Goal: Transaction & Acquisition: Book appointment/travel/reservation

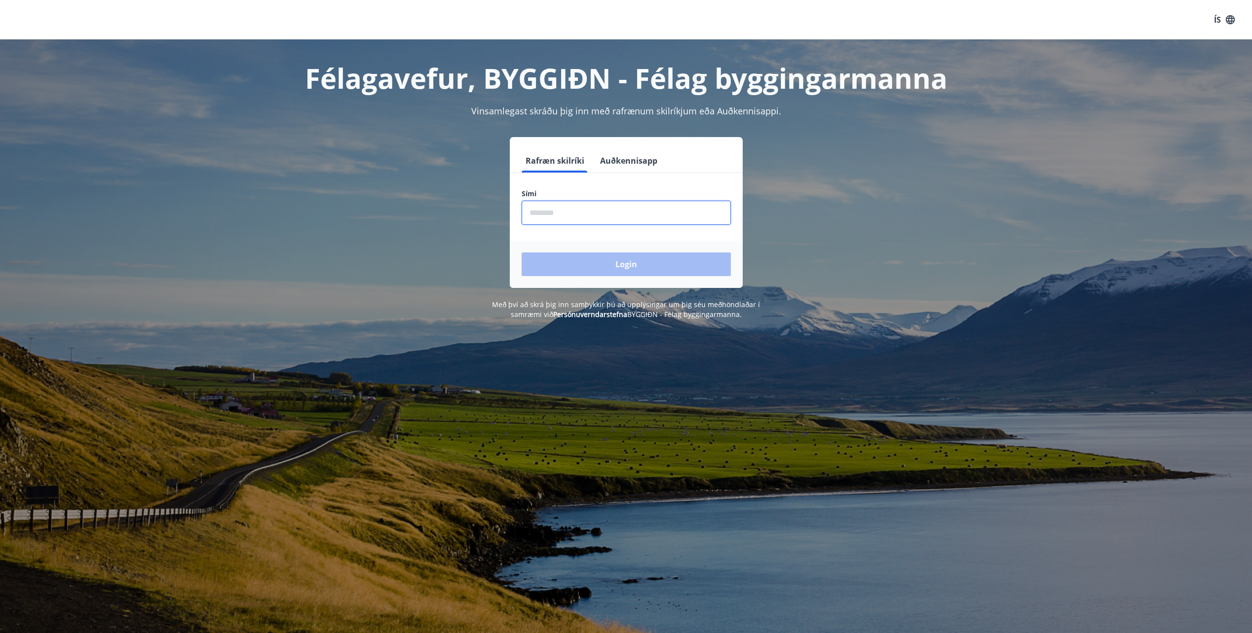
click at [564, 219] on input "phone" at bounding box center [625, 213] width 209 height 24
type input "********"
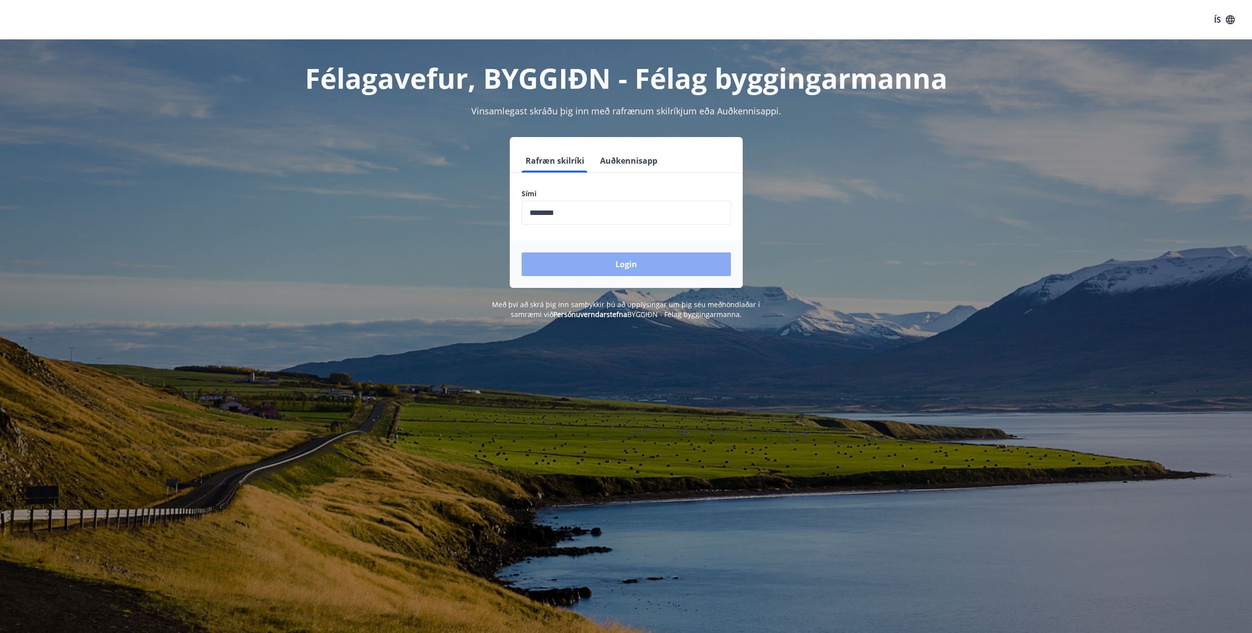
click at [624, 260] on button "Login" at bounding box center [625, 265] width 209 height 24
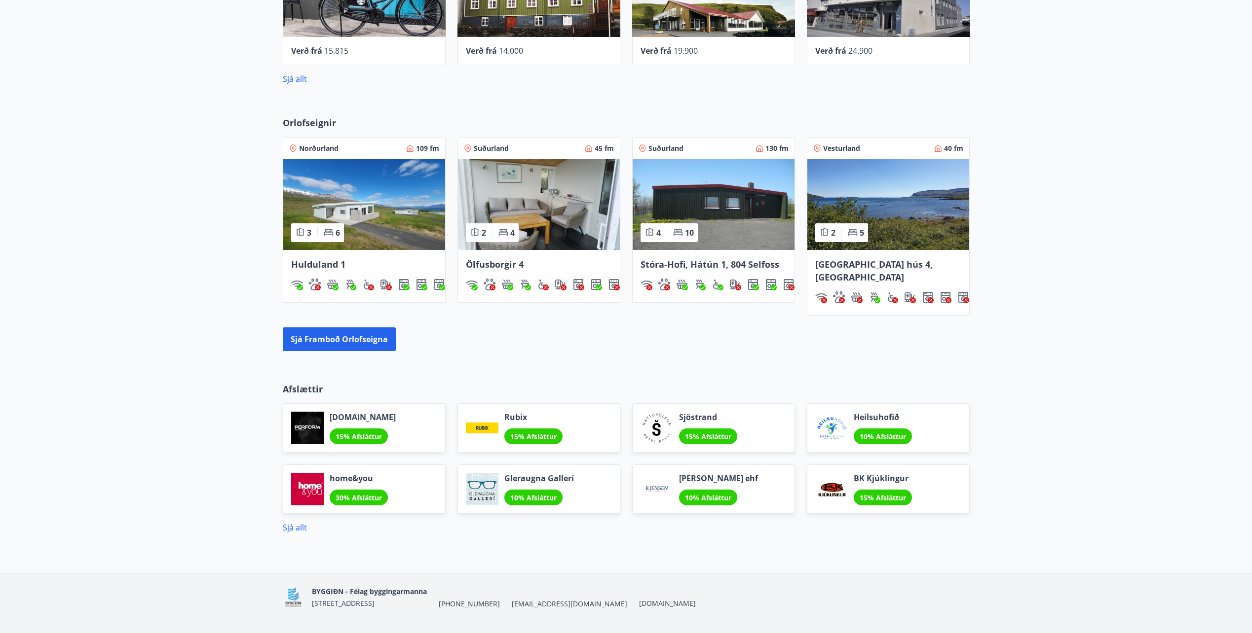
scroll to position [559, 0]
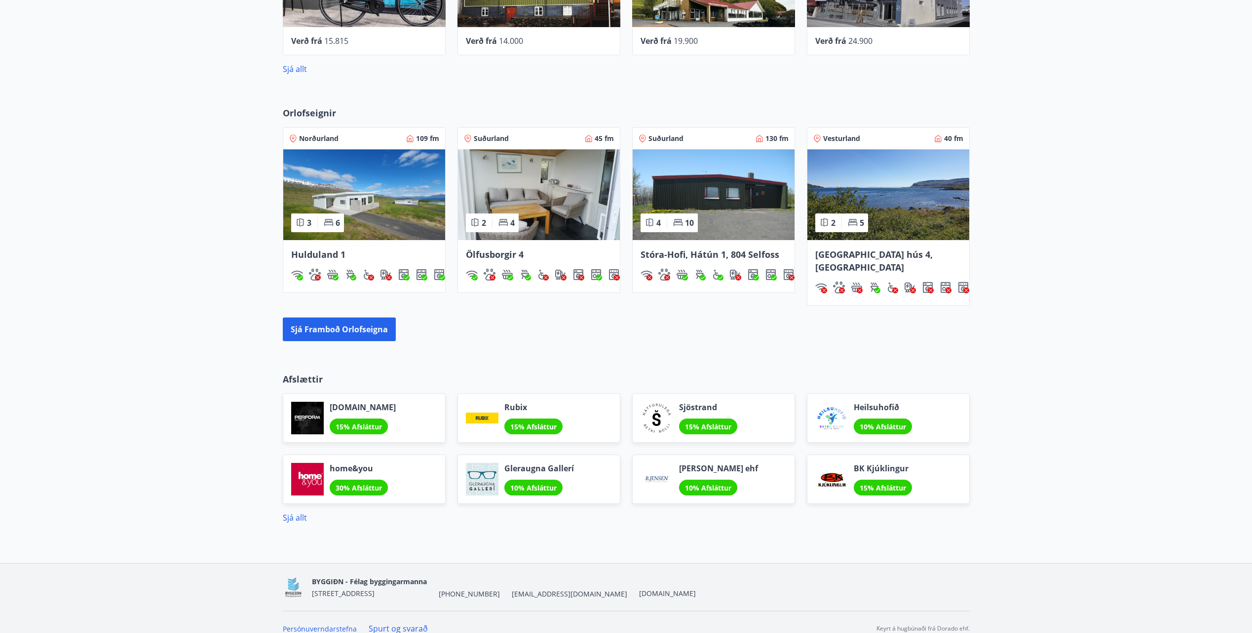
click at [862, 253] on span "[GEOGRAPHIC_DATA] hús 4, [GEOGRAPHIC_DATA]" at bounding box center [873, 261] width 117 height 25
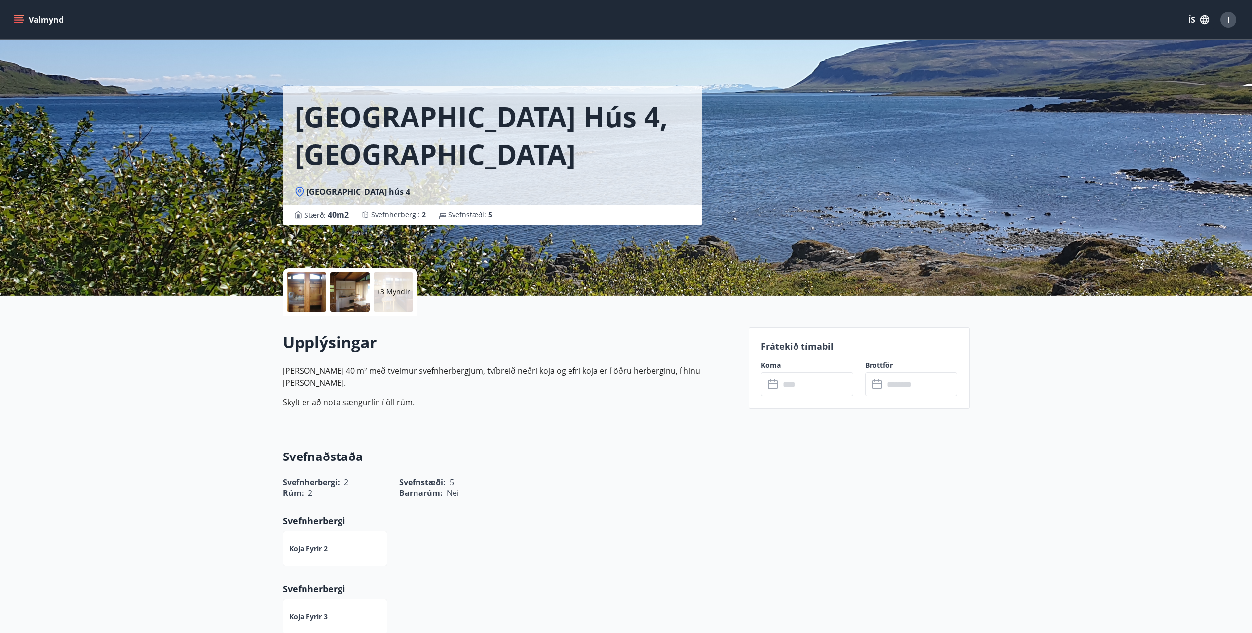
click at [771, 365] on label "Koma" at bounding box center [807, 366] width 92 height 10
click at [772, 365] on label "Koma" at bounding box center [807, 366] width 92 height 10
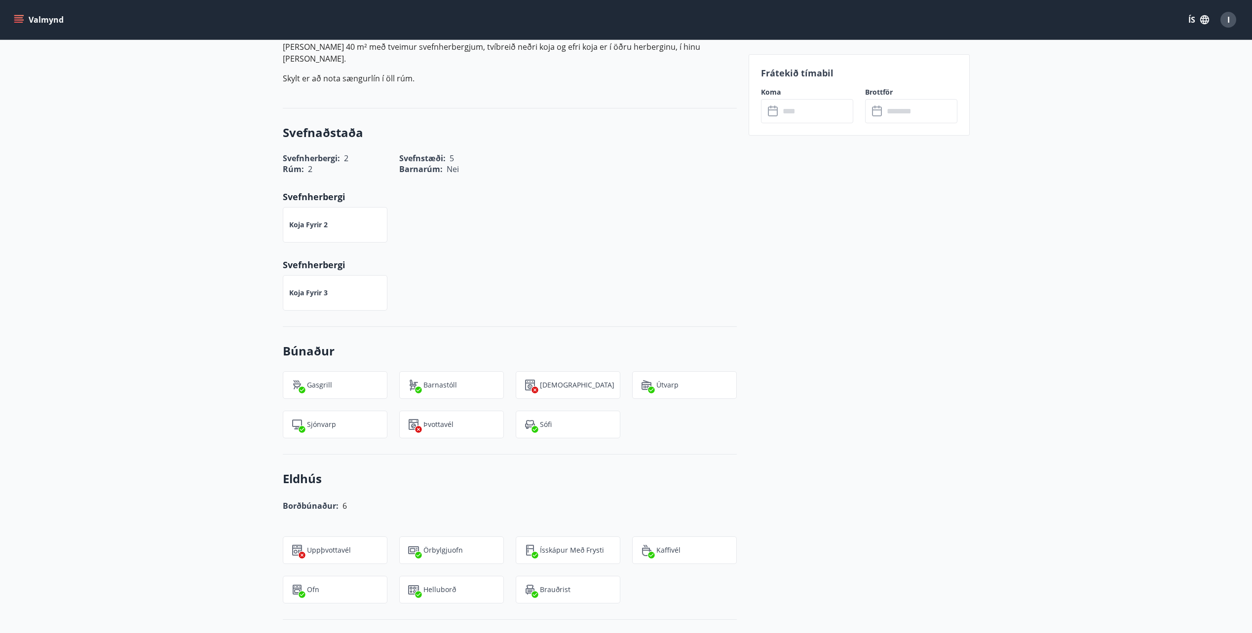
scroll to position [825, 0]
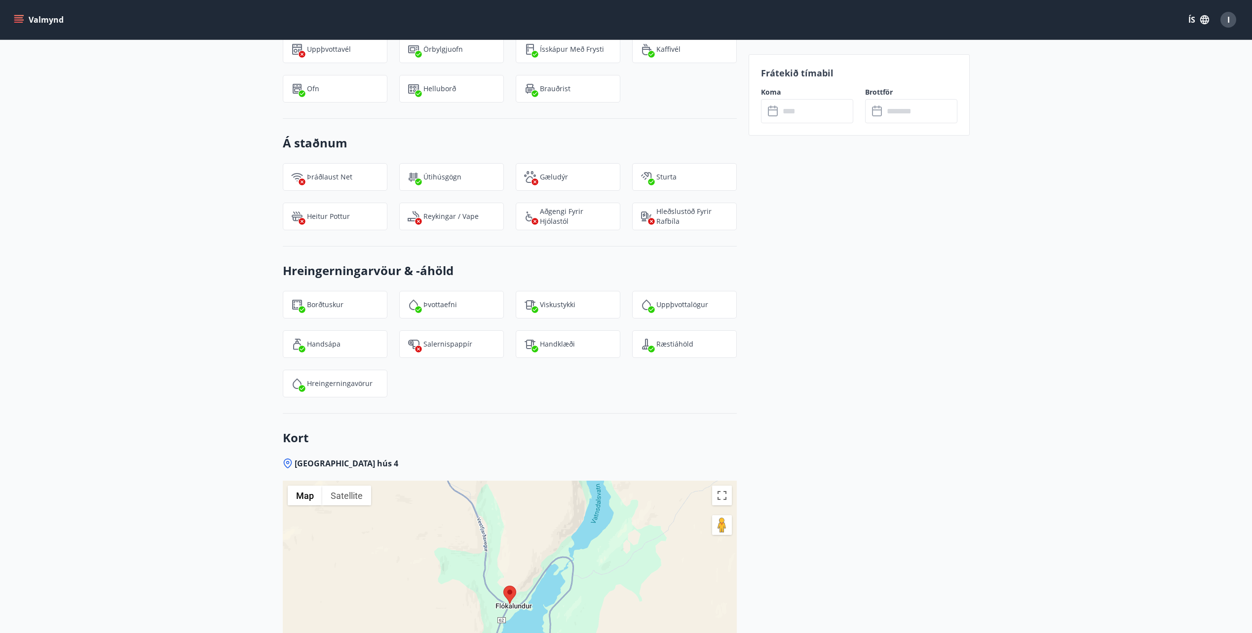
click at [1083, 326] on div "+3 Myndir Upplýsingar [PERSON_NAME] 40 m² með tveimur svefn­herbergjum, tví­bre…" at bounding box center [626, 119] width 1252 height 1296
click at [771, 113] on icon at bounding box center [774, 112] width 12 height 12
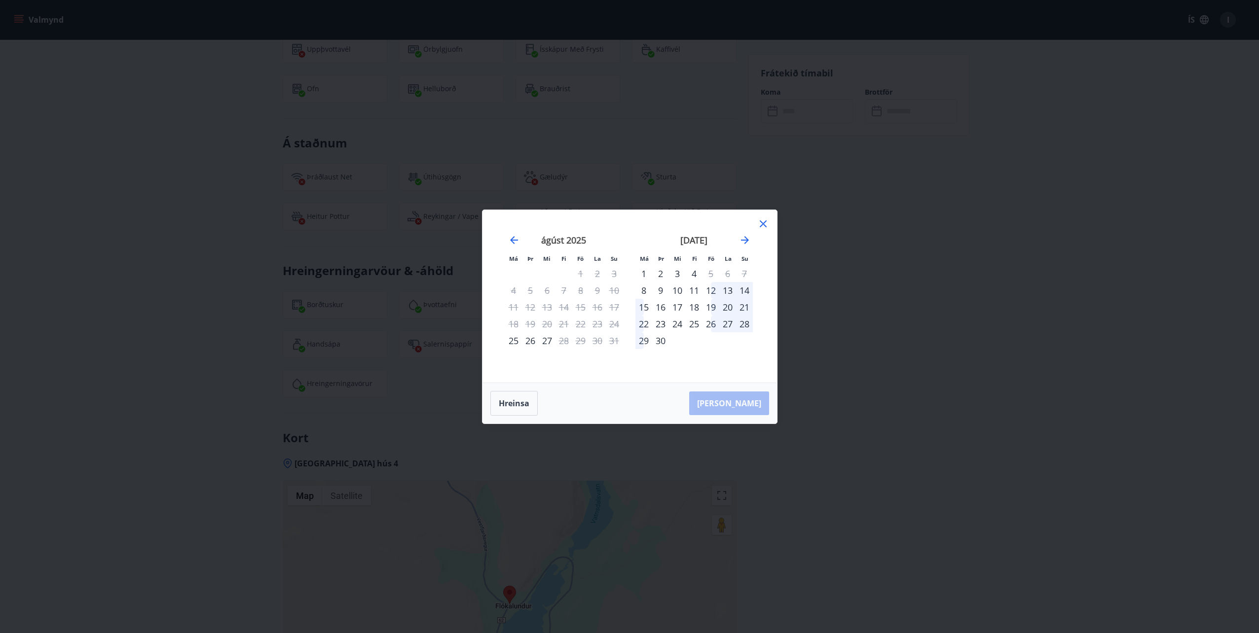
click at [762, 223] on icon at bounding box center [763, 224] width 7 height 7
